Goal: Task Accomplishment & Management: Manage account settings

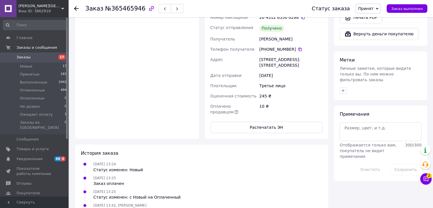
scroll to position [378, 0]
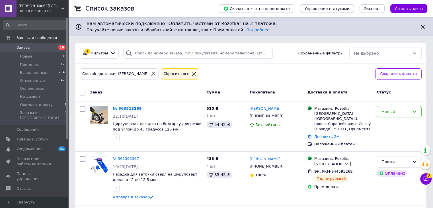
click at [45, 49] on span "Заказы" at bounding box center [34, 47] width 36 height 5
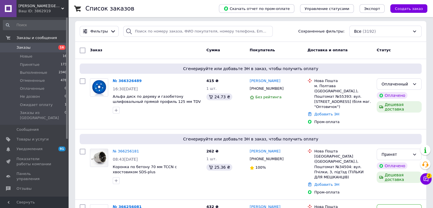
scroll to position [57, 0]
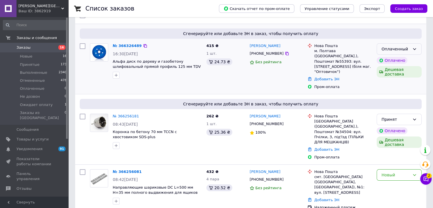
click at [410, 51] on div "Оплаченный" at bounding box center [398, 48] width 45 height 11
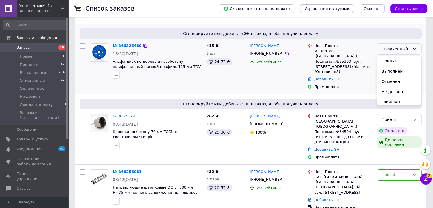
click at [404, 57] on li "Принят" at bounding box center [398, 61] width 44 height 10
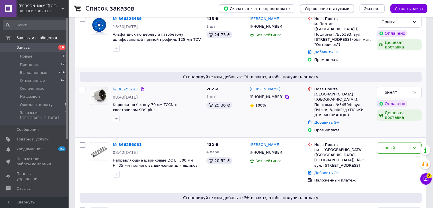
scroll to position [142, 0]
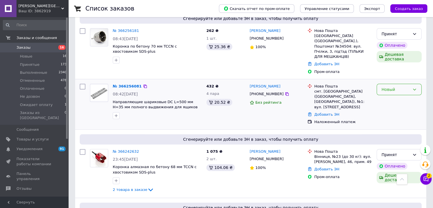
click at [401, 84] on div "Новый" at bounding box center [398, 89] width 45 height 11
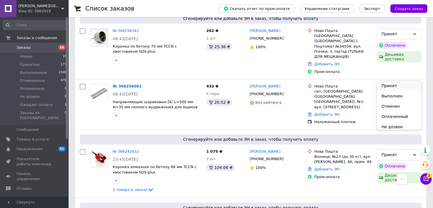
click at [394, 82] on li "Принят" at bounding box center [398, 85] width 44 height 10
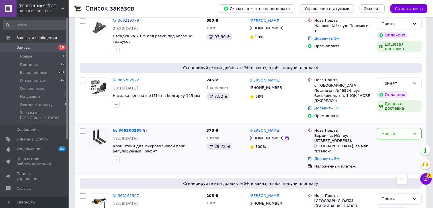
scroll to position [398, 0]
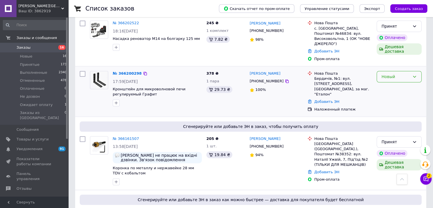
click at [393, 73] on div "Новый" at bounding box center [395, 76] width 28 height 6
click at [389, 60] on li "Принят" at bounding box center [398, 62] width 44 height 10
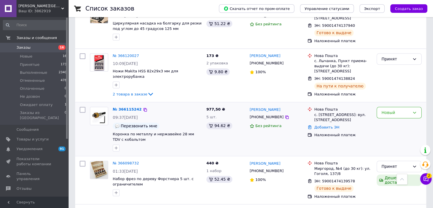
scroll to position [711, 0]
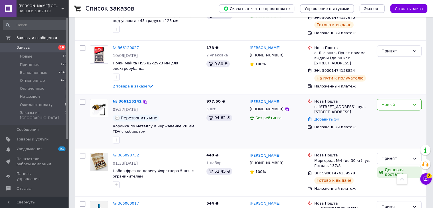
click at [394, 96] on div "Новый" at bounding box center [398, 120] width 49 height 49
click at [394, 99] on div "Новый" at bounding box center [398, 104] width 45 height 11
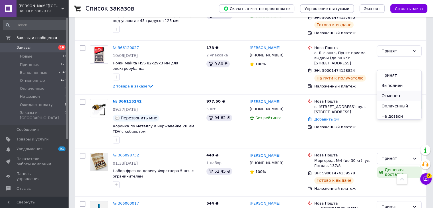
click at [384, 94] on li "Отменен" at bounding box center [398, 95] width 44 height 10
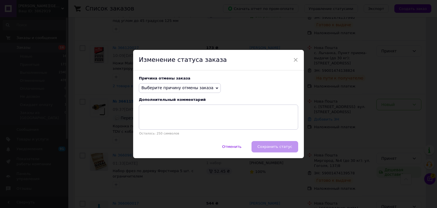
click at [194, 89] on span "Выберите причину отмены заказа" at bounding box center [177, 87] width 72 height 5
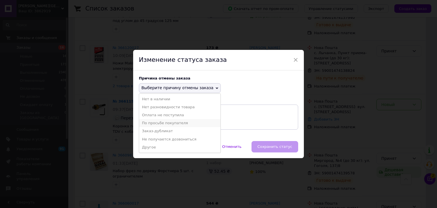
click at [161, 124] on li "По просьбе покупателя" at bounding box center [179, 123] width 81 height 8
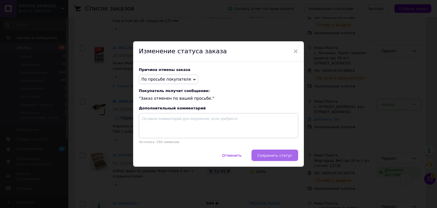
click at [268, 154] on span "Сохранить статус" at bounding box center [274, 155] width 35 height 4
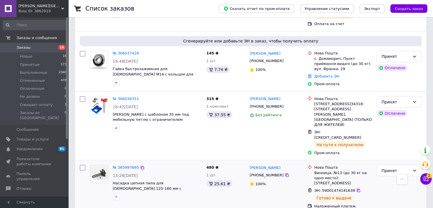
scroll to position [1002, 0]
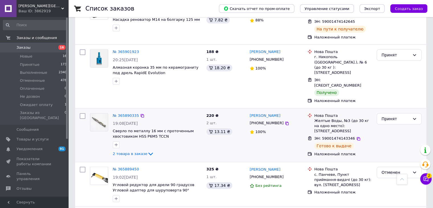
scroll to position [313, 0]
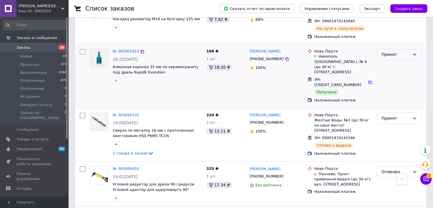
click at [402, 51] on div "Принят" at bounding box center [395, 54] width 28 height 6
click at [395, 58] on li "Выполнен" at bounding box center [398, 61] width 44 height 10
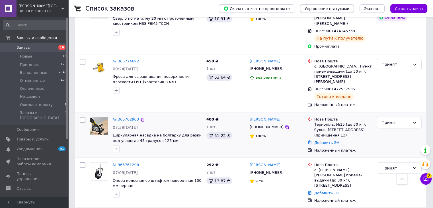
scroll to position [952, 0]
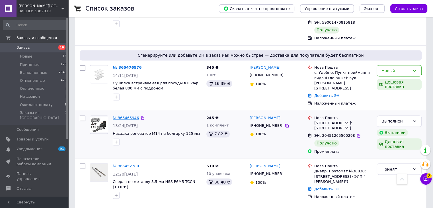
scroll to position [940, 0]
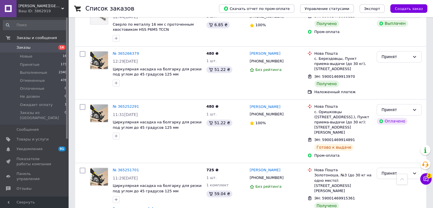
scroll to position [768, 0]
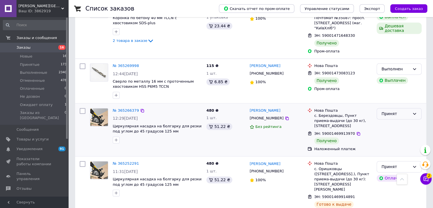
click at [394, 108] on div "Принят" at bounding box center [398, 113] width 45 height 11
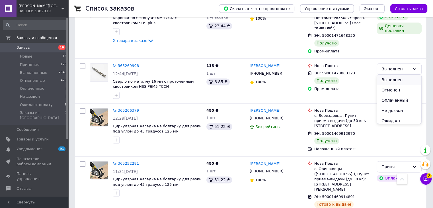
click at [388, 80] on li "Выполнен" at bounding box center [398, 80] width 44 height 10
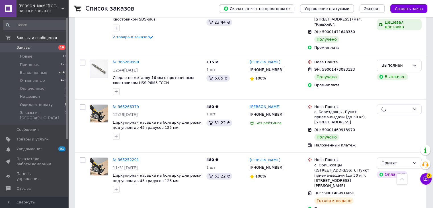
scroll to position [853, 0]
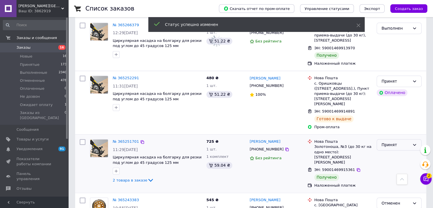
click at [402, 141] on div "Принят" at bounding box center [395, 144] width 28 height 6
click at [394, 96] on li "Выполнен" at bounding box center [398, 100] width 44 height 10
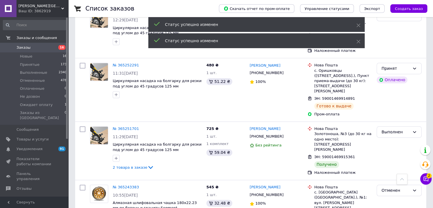
scroll to position [942, 0]
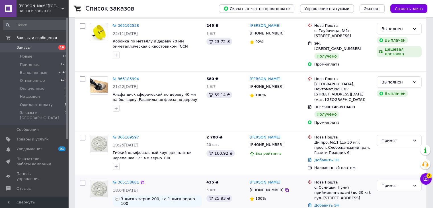
scroll to position [142, 0]
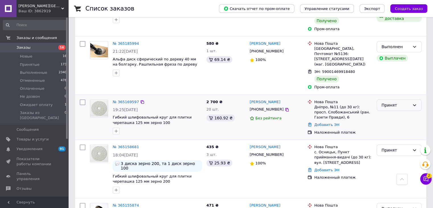
click at [394, 102] on div "Принят" at bounding box center [395, 105] width 28 height 6
click at [391, 92] on li "Выполнен" at bounding box center [398, 95] width 44 height 10
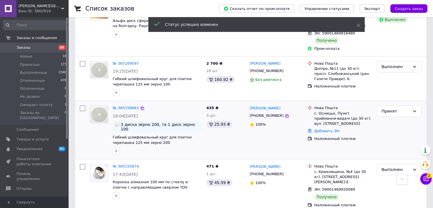
scroll to position [171, 0]
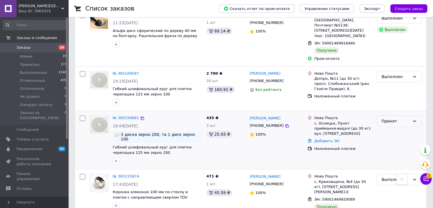
click at [396, 115] on div "Принят" at bounding box center [398, 120] width 45 height 11
click at [392, 110] on li "Выполнен" at bounding box center [398, 112] width 44 height 10
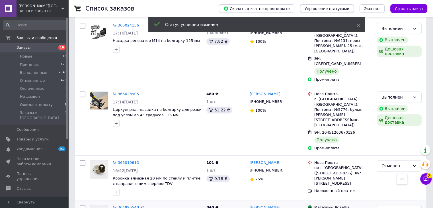
scroll to position [682, 0]
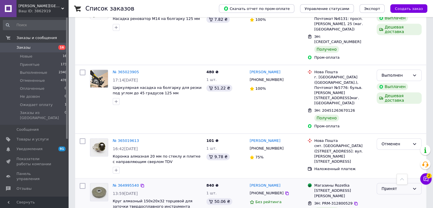
click at [383, 185] on div "Принят" at bounding box center [395, 188] width 28 height 6
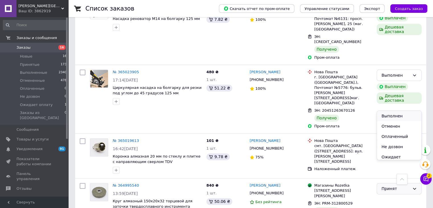
click at [385, 116] on li "Выполнен" at bounding box center [398, 116] width 44 height 10
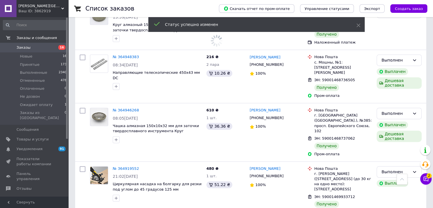
scroll to position [901, 0]
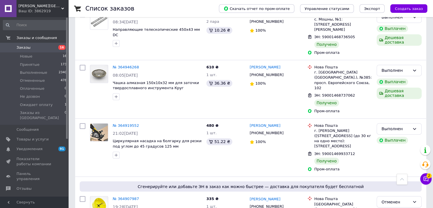
click at [53, 46] on span "16" at bounding box center [61, 47] width 16 height 5
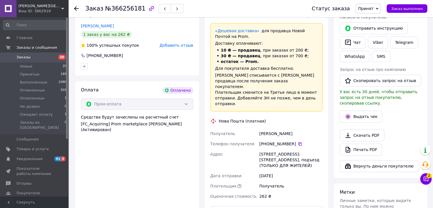
scroll to position [284, 0]
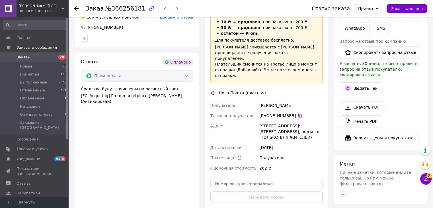
click at [297, 113] on icon at bounding box center [299, 115] width 5 height 5
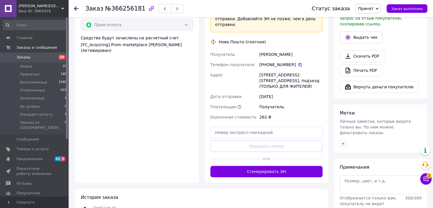
scroll to position [341, 0]
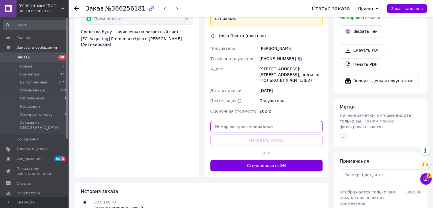
click at [277, 121] on input "text" at bounding box center [266, 126] width 112 height 11
paste input "59001474671077"
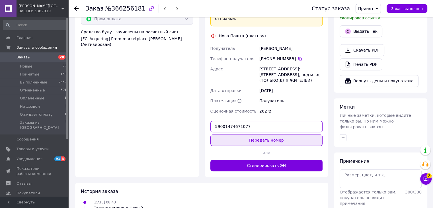
type input "59001474671077"
click at [265, 136] on button "Передать номер" at bounding box center [266, 139] width 112 height 11
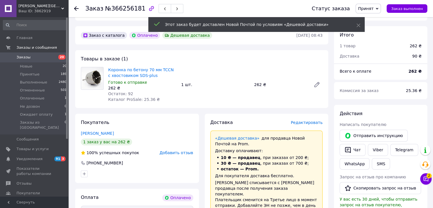
scroll to position [142, 0]
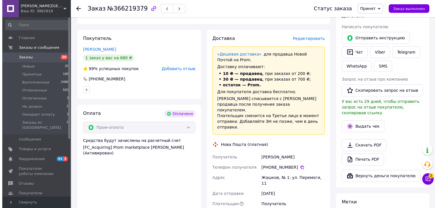
scroll to position [227, 0]
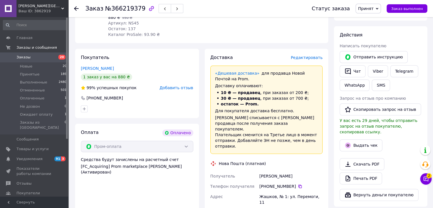
click at [302, 56] on span "Редактировать" at bounding box center [306, 57] width 32 height 5
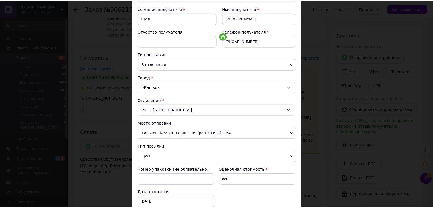
scroll to position [168, 0]
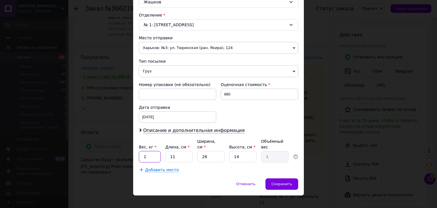
click at [152, 151] on input "1" at bounding box center [150, 156] width 22 height 11
type input "2"
drag, startPoint x: 183, startPoint y: 149, endPoint x: 162, endPoint y: 149, distance: 21.6
click at [162, 149] on div "Вес, кг * 2 Длина, см * 11 Ширина, см * 26 Высота, см * 14 Объёмный вес 1" at bounding box center [218, 150] width 159 height 24
type input "4"
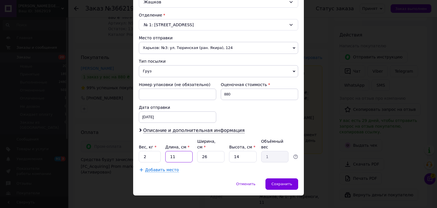
type input "0.36"
type input "40"
type input "3.64"
type input "40"
click at [212, 151] on input "26" at bounding box center [210, 156] width 27 height 11
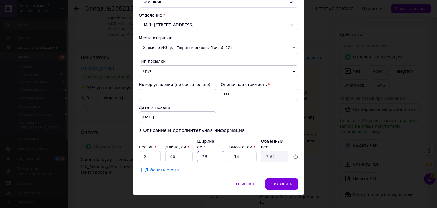
type input "2"
type input "0.28"
type input "20"
type input "2.8"
type input "20"
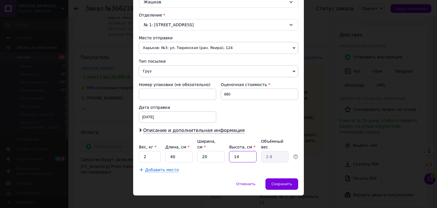
click at [247, 151] on input "14" at bounding box center [242, 156] width 27 height 11
type input "1"
type input "0.2"
type input "5"
type input "1"
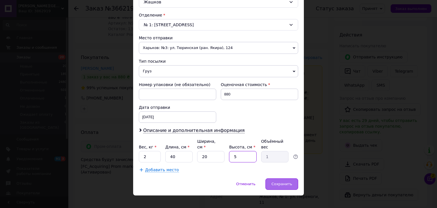
type input "5"
click at [293, 178] on div "Сохранить" at bounding box center [281, 183] width 33 height 11
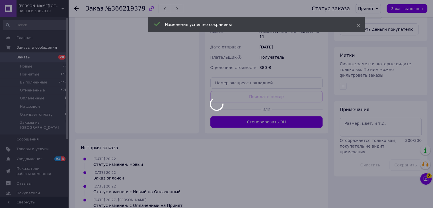
scroll to position [393, 0]
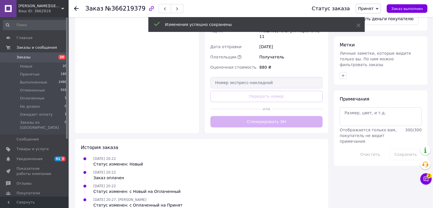
click at [279, 116] on button "Сгенерировать ЭН" at bounding box center [266, 121] width 112 height 11
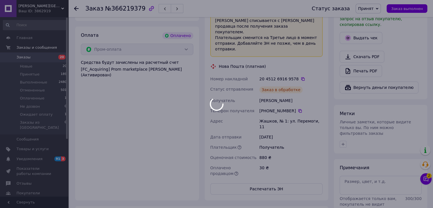
scroll to position [427, 0]
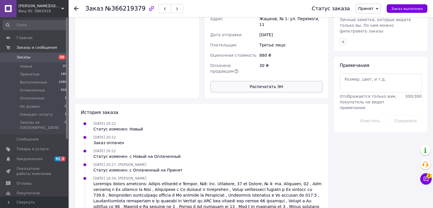
click at [265, 81] on button "Распечатать ЭН" at bounding box center [266, 86] width 112 height 11
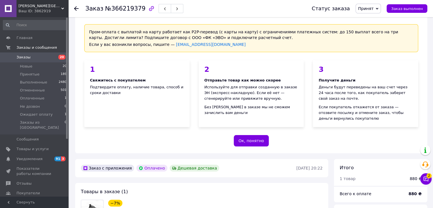
scroll to position [0, 0]
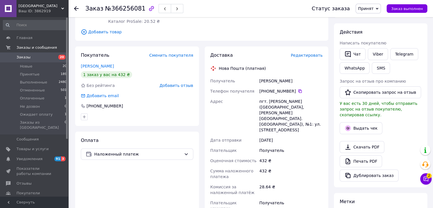
scroll to position [142, 0]
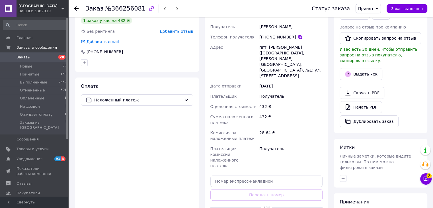
click at [298, 39] on icon at bounding box center [299, 36] width 3 height 3
click at [289, 175] on input "text" at bounding box center [266, 180] width 112 height 11
paste input "59001474668724"
type input "59001474668724"
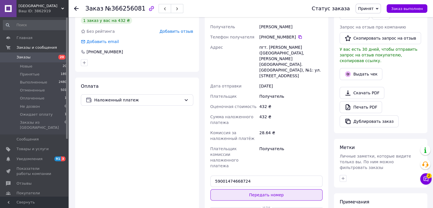
click at [287, 189] on button "Передать номер" at bounding box center [266, 194] width 112 height 11
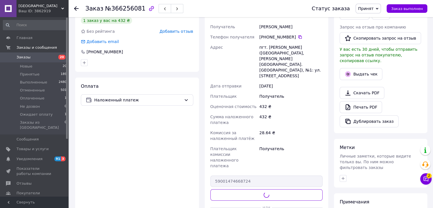
scroll to position [0, 0]
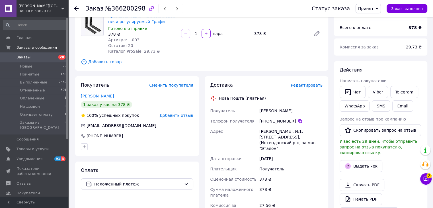
scroll to position [114, 0]
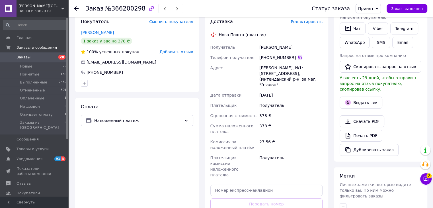
click at [297, 57] on icon at bounding box center [299, 57] width 5 height 5
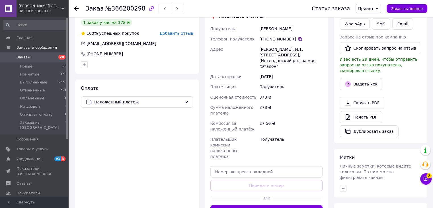
scroll to position [142, 0]
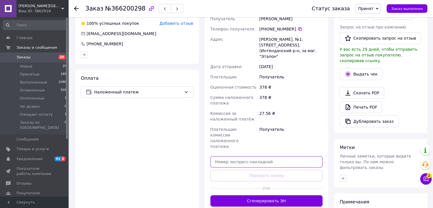
click at [272, 156] on input "text" at bounding box center [266, 161] width 112 height 11
paste input "59001474670371"
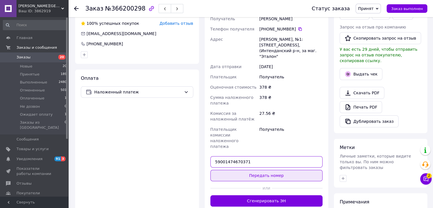
type input "59001474670371"
click at [264, 169] on button "Передать номер" at bounding box center [266, 174] width 112 height 11
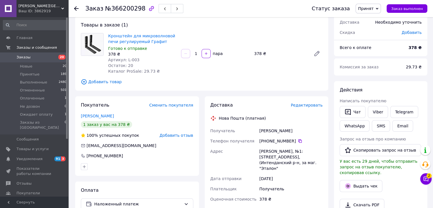
scroll to position [28, 0]
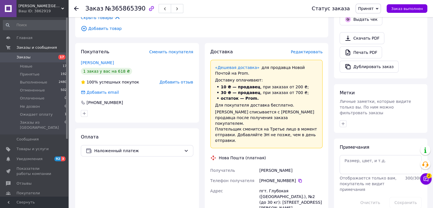
scroll to position [199, 0]
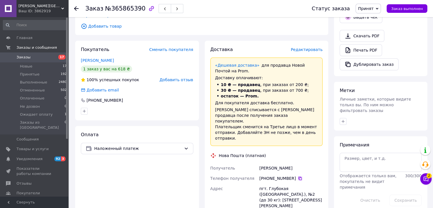
click at [298, 176] on icon at bounding box center [299, 177] width 3 height 3
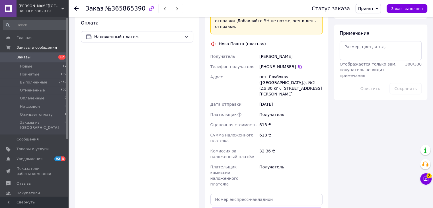
scroll to position [341, 0]
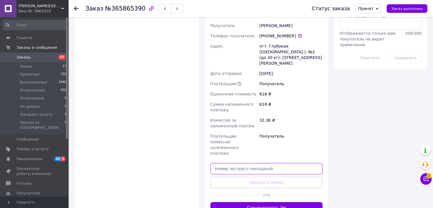
click at [263, 163] on input "text" at bounding box center [266, 168] width 112 height 11
paste input "59001474669943"
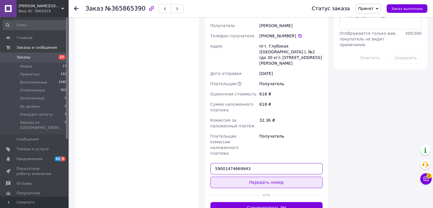
type input "59001474669943"
click at [262, 176] on button "Передать номер" at bounding box center [266, 181] width 112 height 11
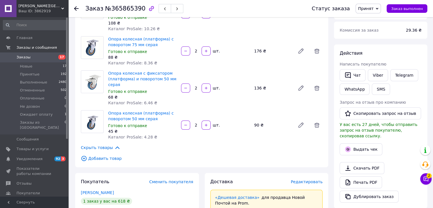
scroll to position [0, 0]
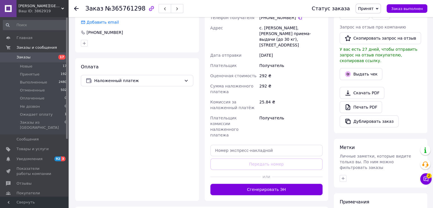
scroll to position [85, 0]
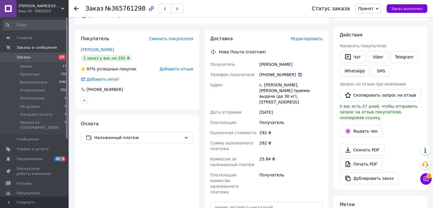
click at [298, 75] on icon at bounding box center [299, 74] width 3 height 3
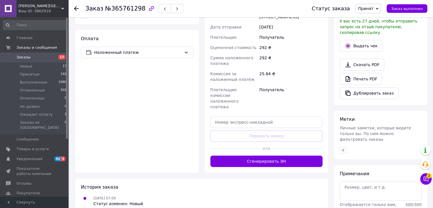
scroll to position [171, 0]
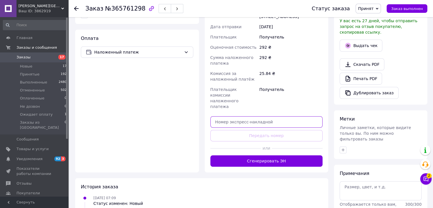
click at [225, 116] on input "text" at bounding box center [266, 121] width 112 height 11
paste input "59001474669573"
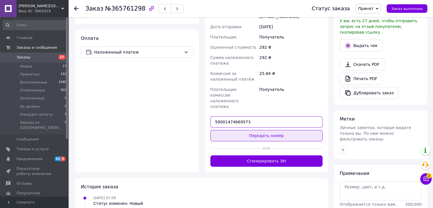
type input "59001474669573"
click at [260, 130] on button "Передать номер" at bounding box center [266, 135] width 112 height 11
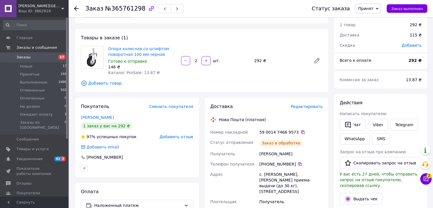
scroll to position [0, 0]
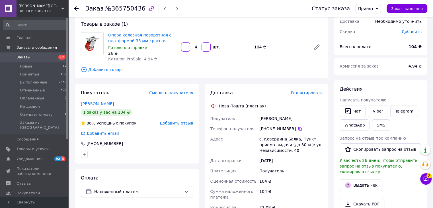
scroll to position [57, 0]
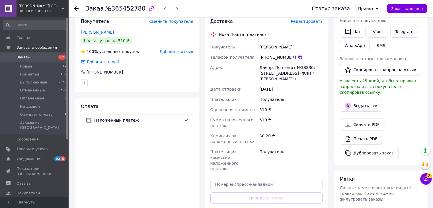
scroll to position [114, 0]
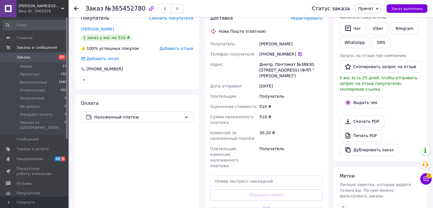
click at [297, 54] on icon at bounding box center [299, 54] width 5 height 5
click at [274, 175] on input "text" at bounding box center [266, 180] width 112 height 11
paste input "59001474671675"
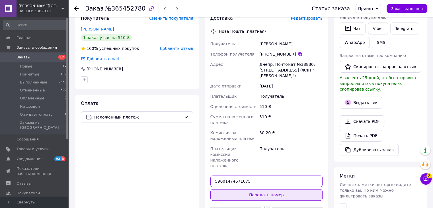
type input "59001474671675"
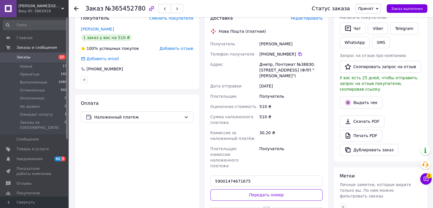
click at [280, 189] on button "Передать номер" at bounding box center [266, 194] width 112 height 11
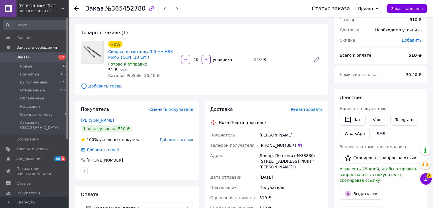
scroll to position [0, 0]
